Goal: Task Accomplishment & Management: Manage account settings

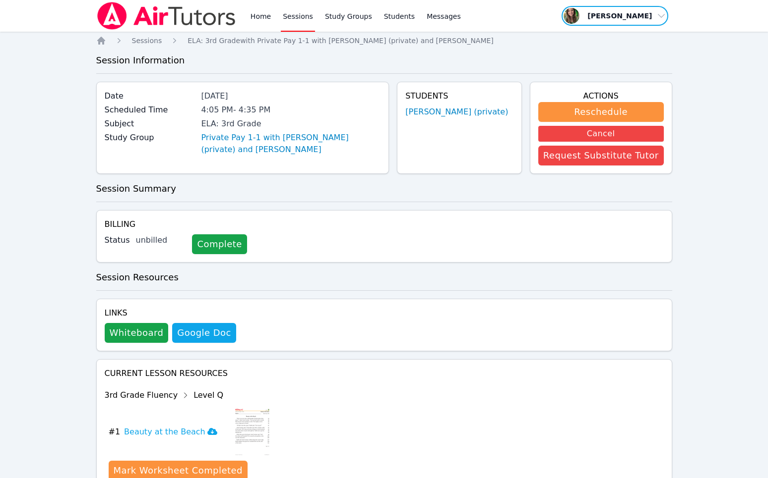
click at [581, 20] on span "button" at bounding box center [614, 16] width 108 height 22
click at [585, 33] on link "Profile" at bounding box center [618, 39] width 95 height 18
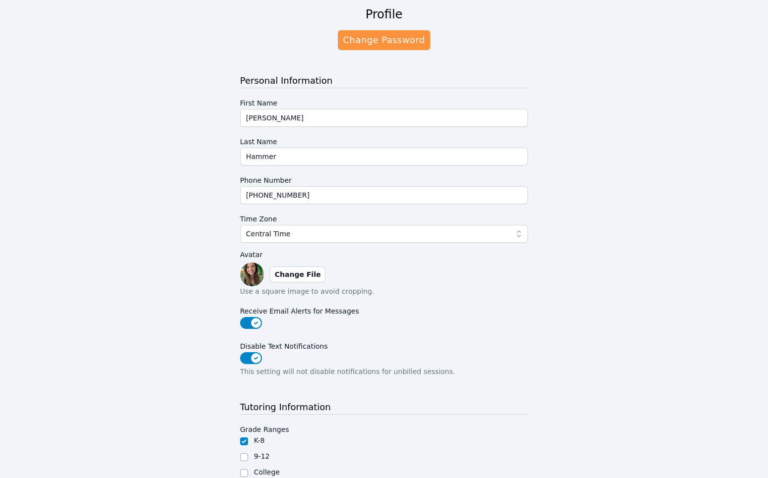
scroll to position [58, 0]
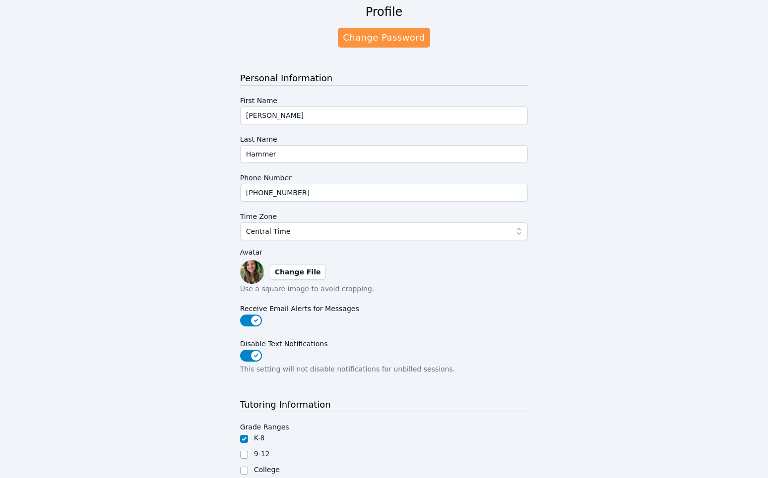
click at [249, 272] on img at bounding box center [252, 272] width 24 height 24
click at [256, 270] on img at bounding box center [252, 272] width 24 height 24
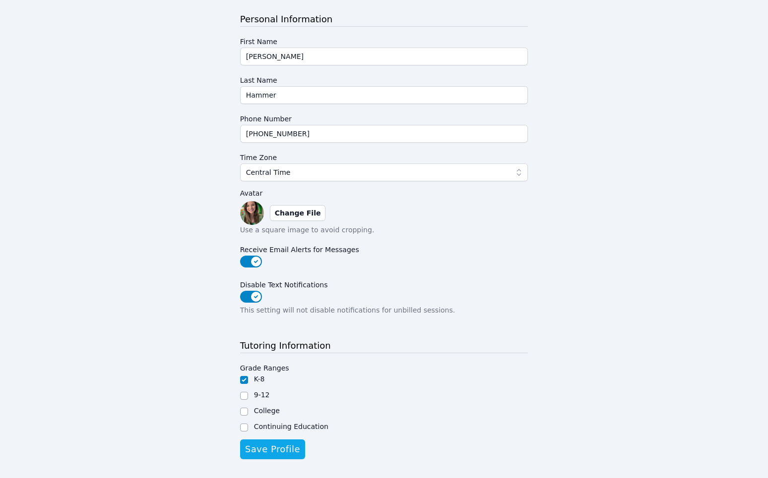
scroll to position [136, 0]
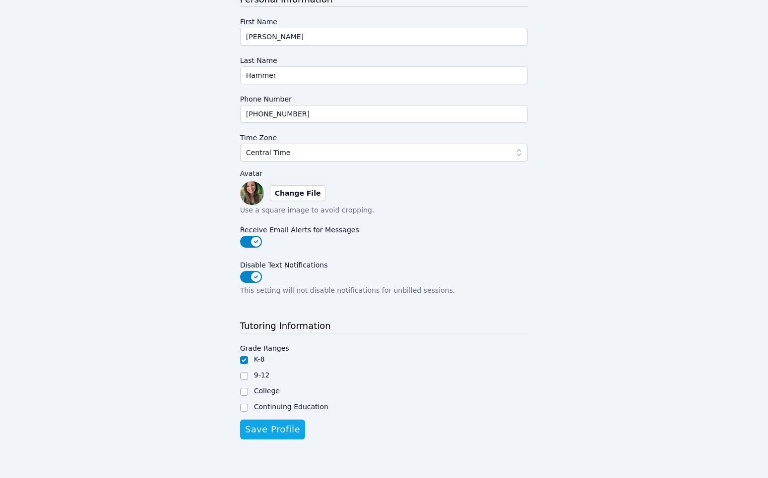
click at [247, 194] on img at bounding box center [252, 193] width 24 height 24
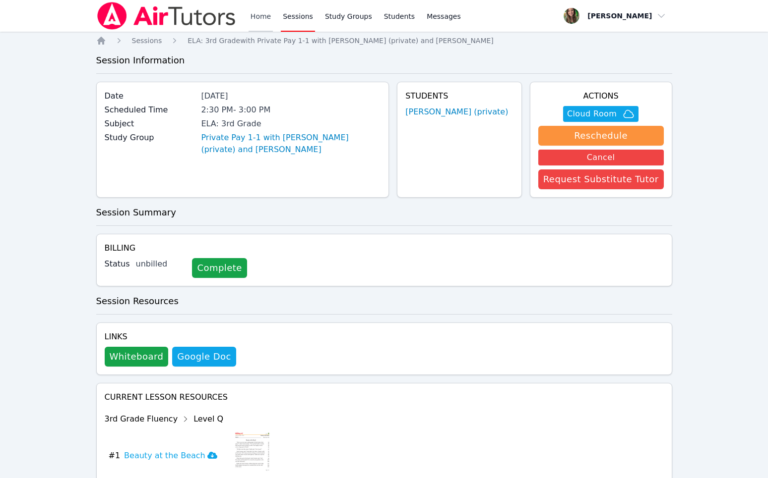
click at [268, 22] on link "Home" at bounding box center [260, 16] width 24 height 32
